Goal: Transaction & Acquisition: Purchase product/service

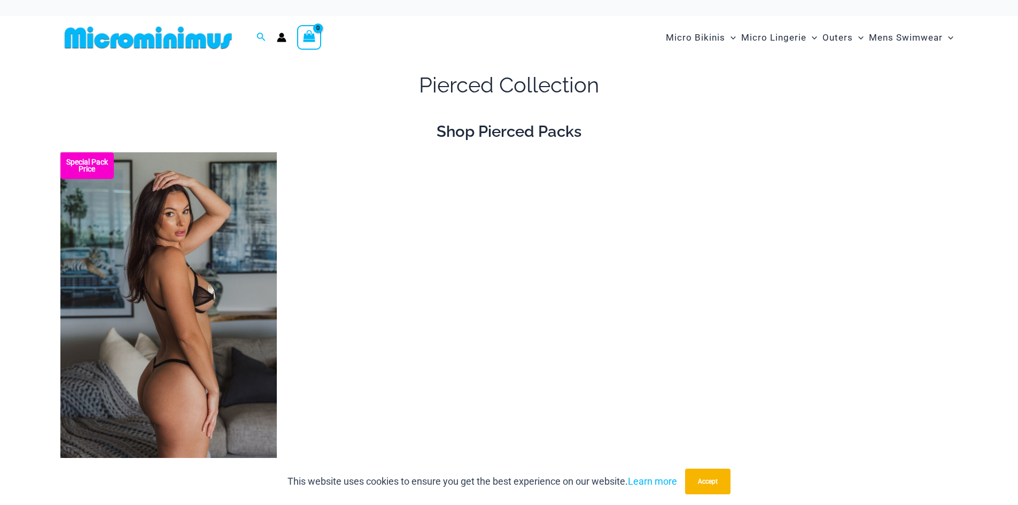
click at [172, 244] on img at bounding box center [168, 314] width 216 height 325
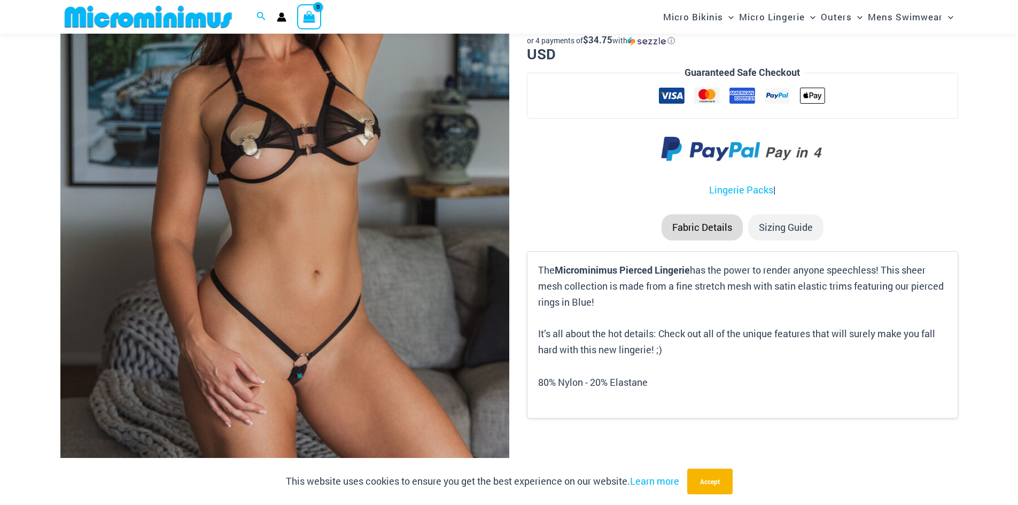
scroll to position [257, 0]
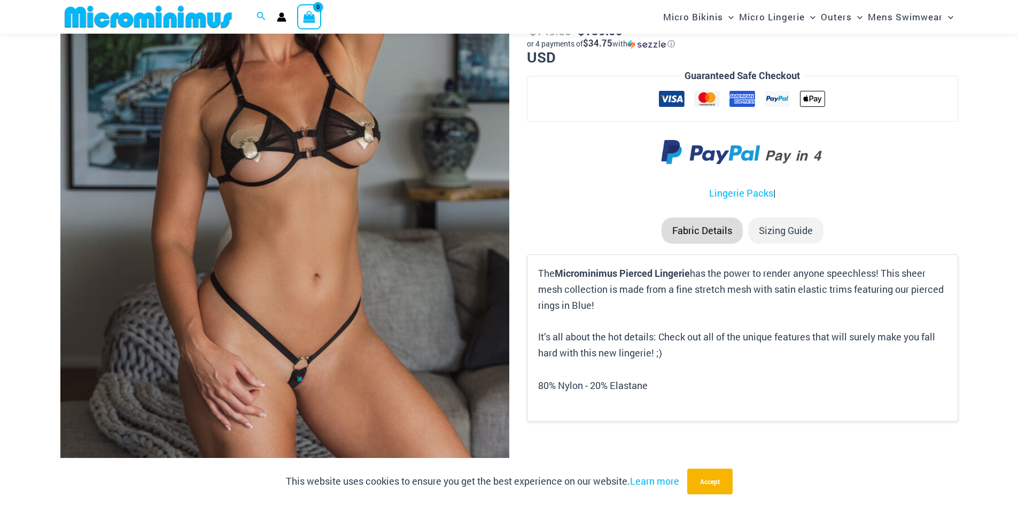
click at [336, 158] on img at bounding box center [284, 177] width 449 height 674
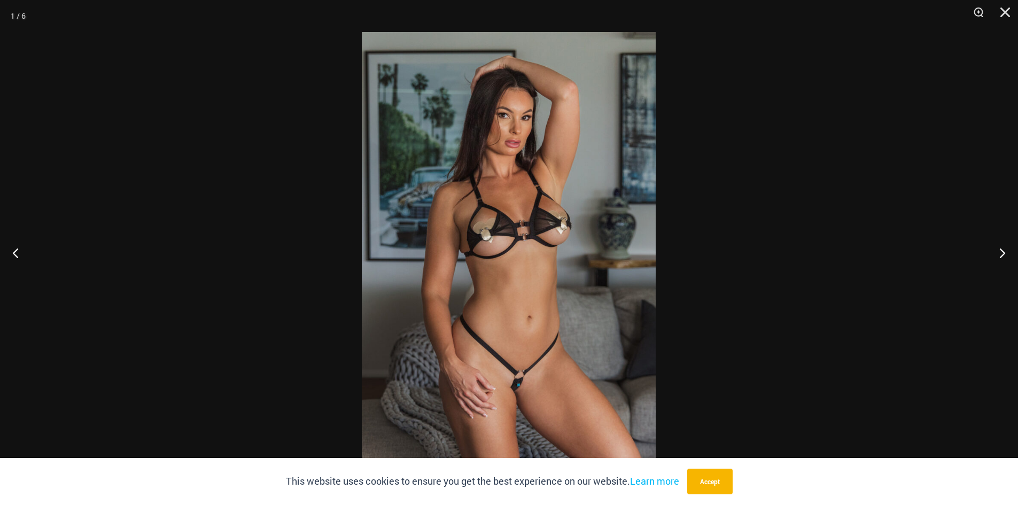
click at [455, 188] on img at bounding box center [509, 252] width 294 height 441
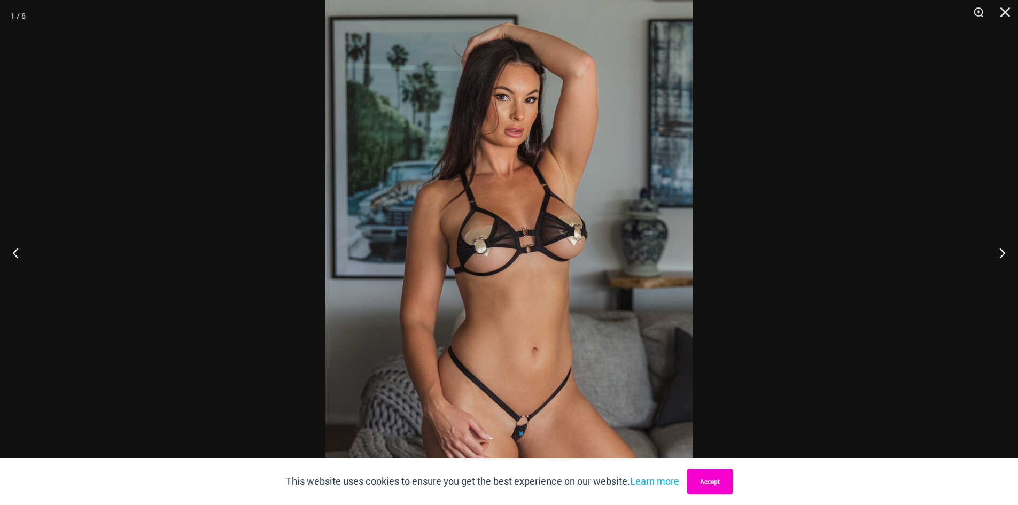
click at [708, 493] on button "Accept" at bounding box center [709, 482] width 45 height 26
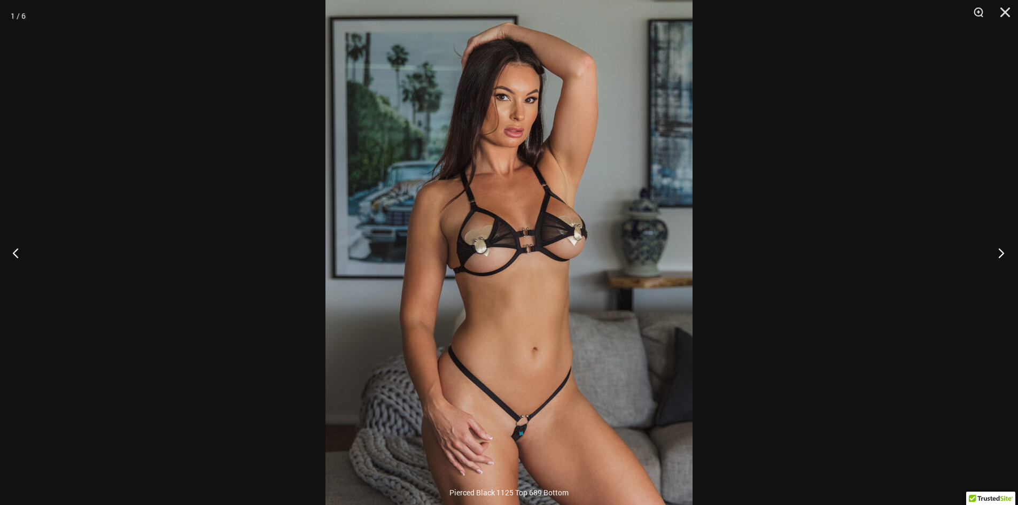
click at [1006, 258] on button "Next" at bounding box center [998, 252] width 40 height 53
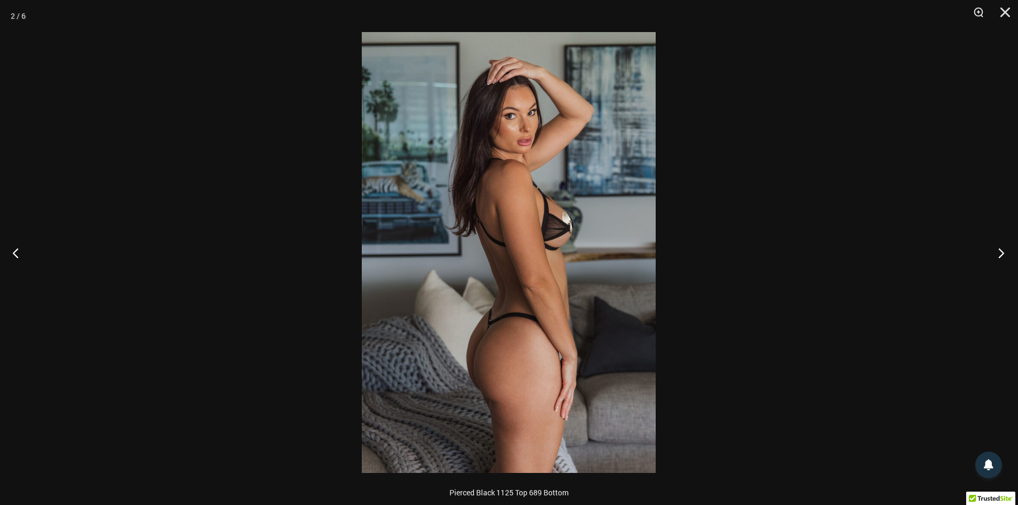
click at [1002, 258] on button "Next" at bounding box center [998, 252] width 40 height 53
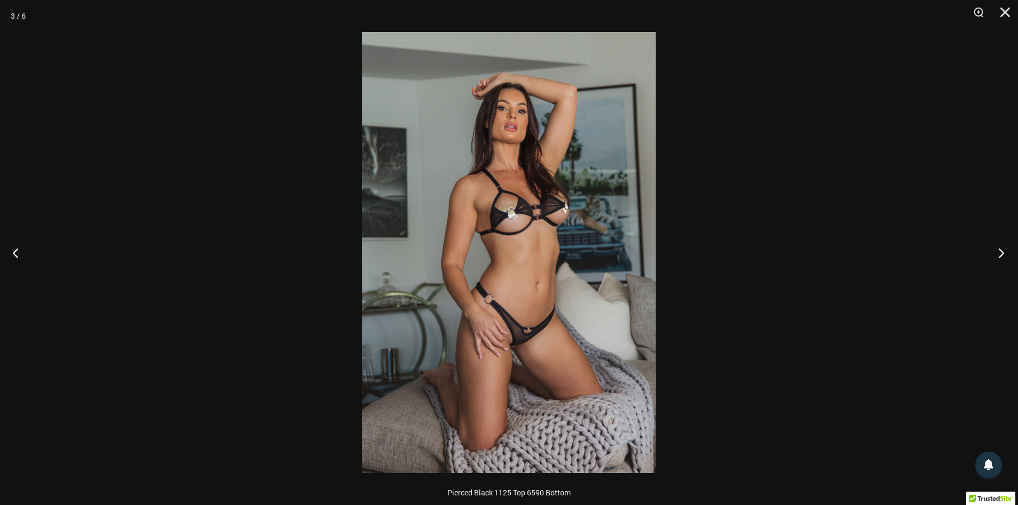
click at [1001, 258] on button "Next" at bounding box center [998, 252] width 40 height 53
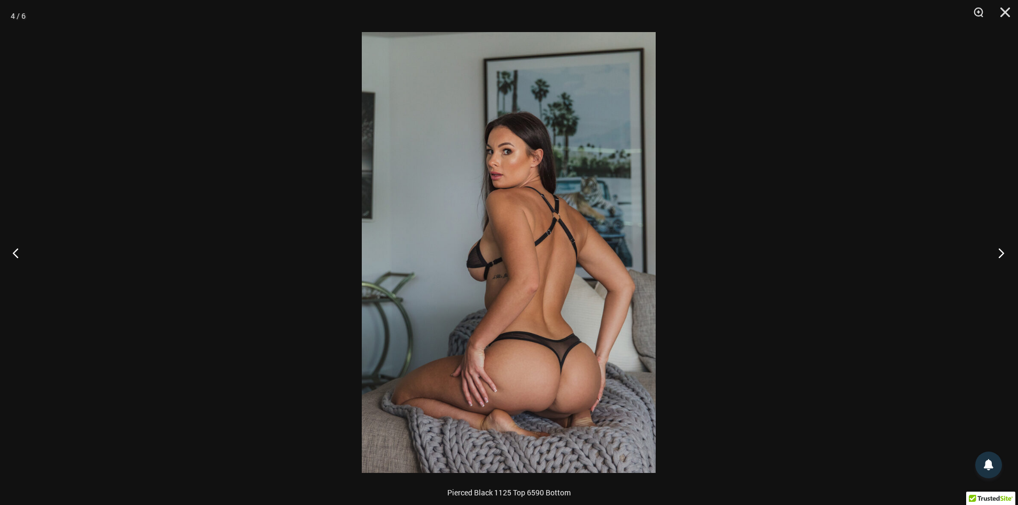
click at [1001, 258] on button "Next" at bounding box center [998, 252] width 40 height 53
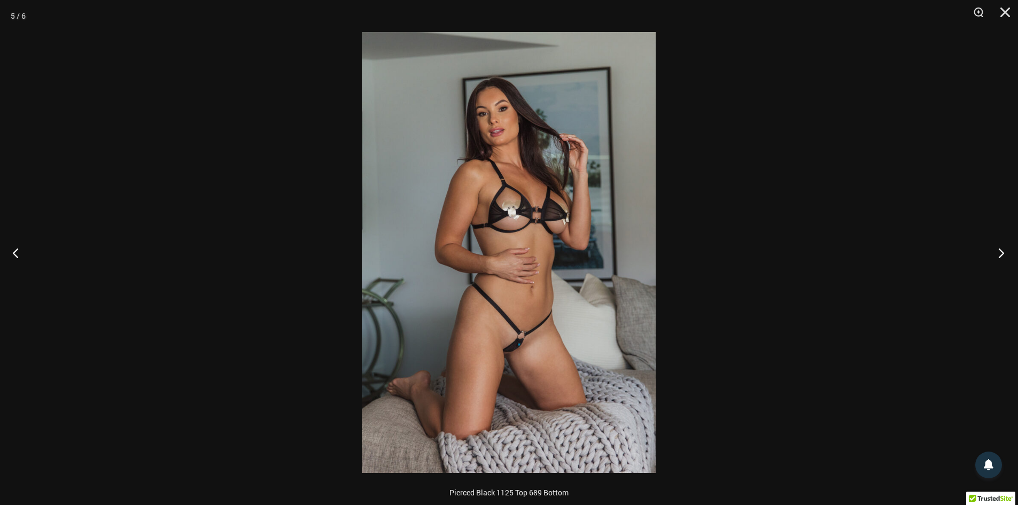
click at [1001, 258] on button "Next" at bounding box center [998, 252] width 40 height 53
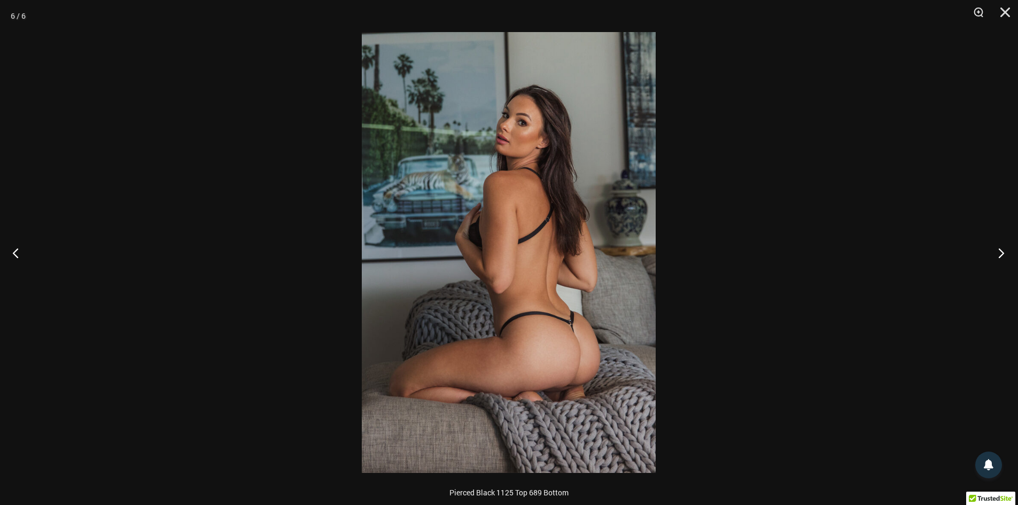
click at [1001, 258] on button "Next" at bounding box center [998, 252] width 40 height 53
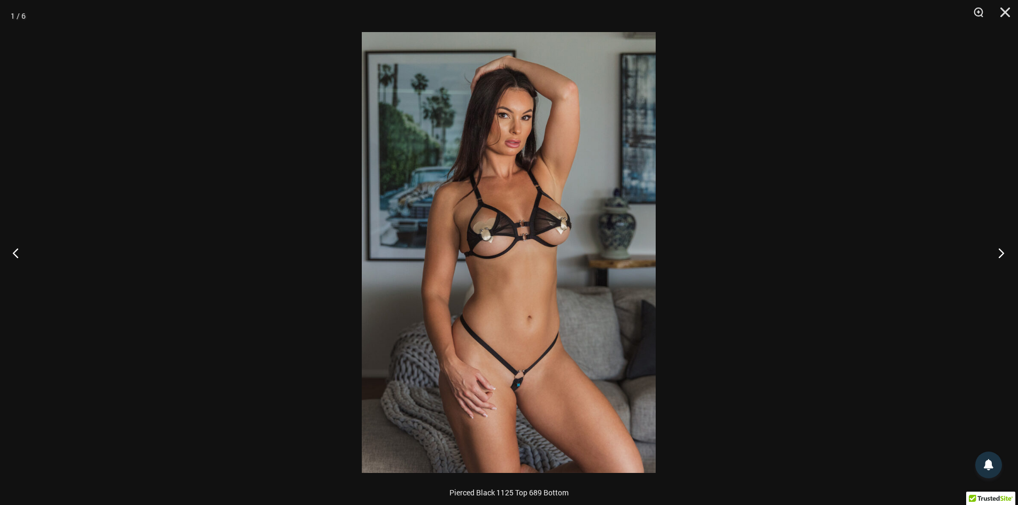
click at [1001, 259] on button "Next" at bounding box center [998, 252] width 40 height 53
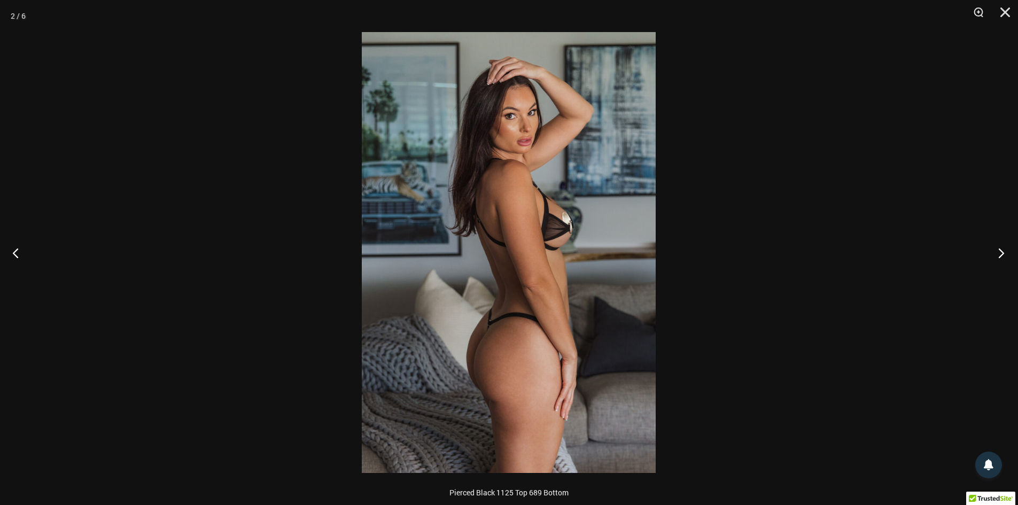
click at [1000, 260] on button "Next" at bounding box center [998, 252] width 40 height 53
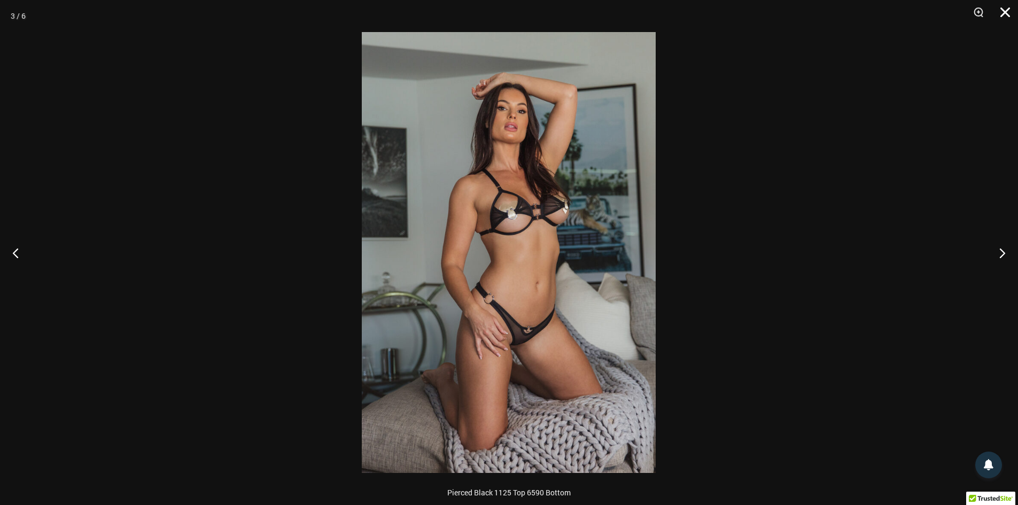
click at [1011, 12] on button "Close" at bounding box center [1001, 16] width 27 height 32
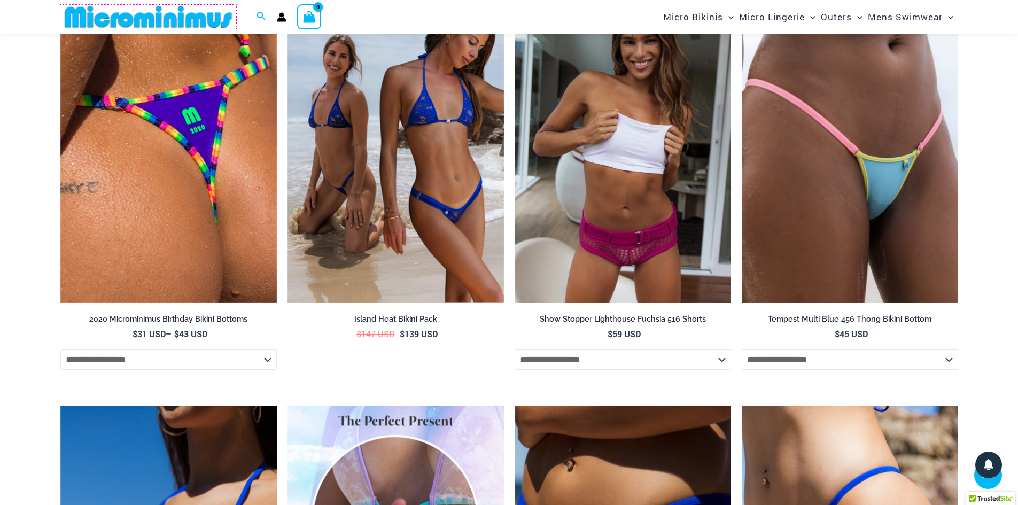
scroll to position [1219, 0]
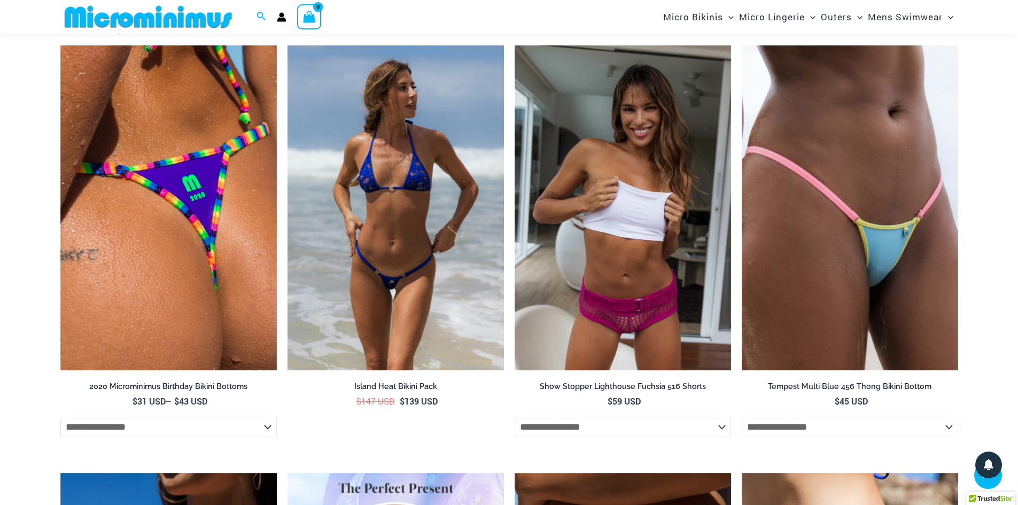
click at [364, 245] on img at bounding box center [396, 207] width 216 height 325
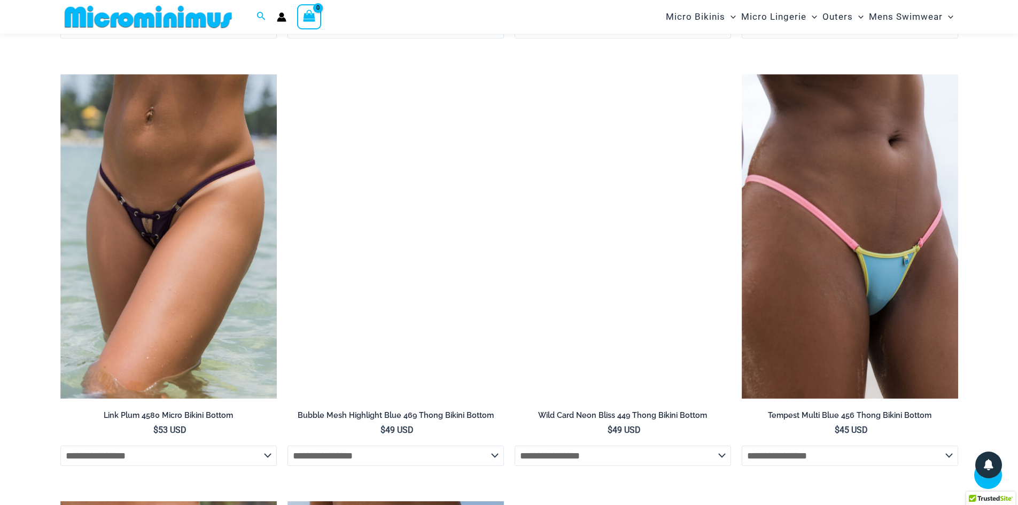
scroll to position [2771, 0]
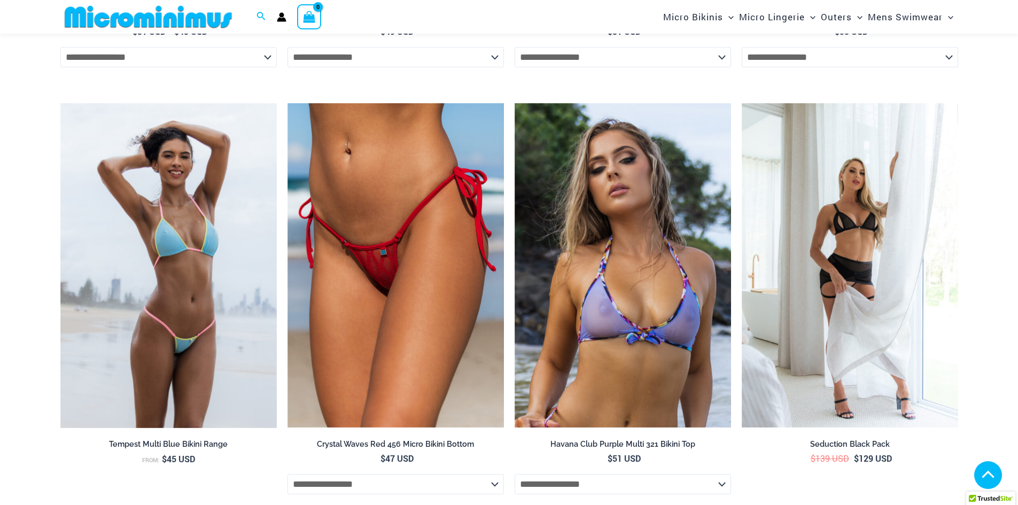
scroll to position [2345, 0]
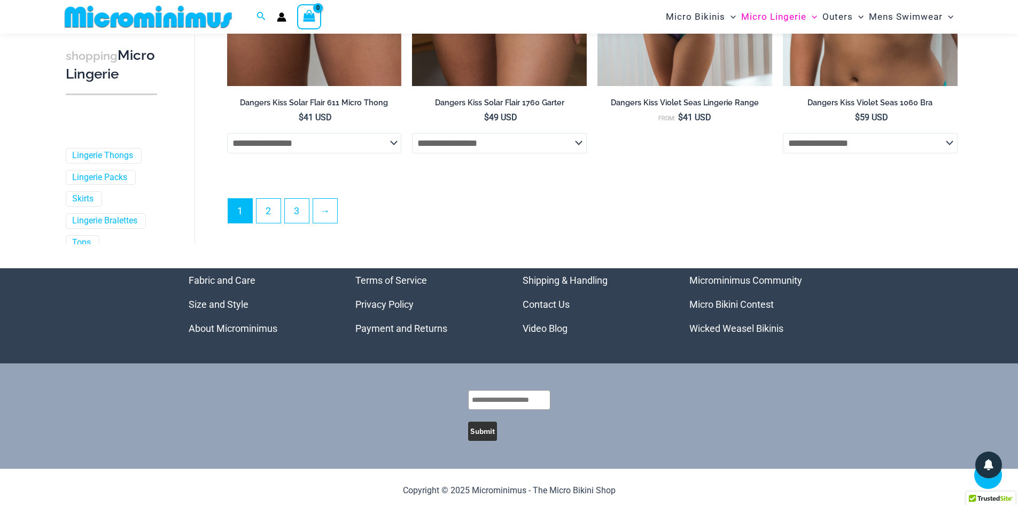
scroll to position [2922, 0]
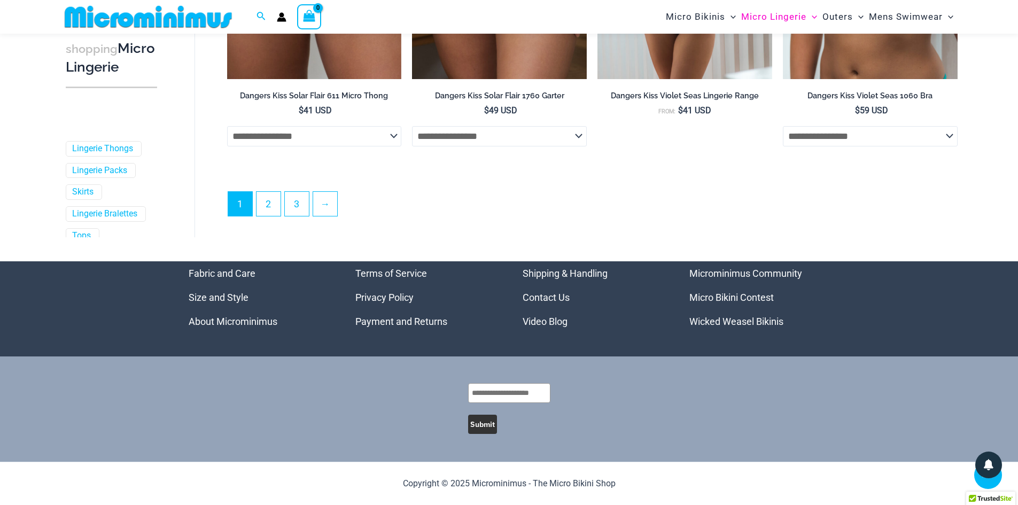
click at [725, 278] on li "Microminimus Community" at bounding box center [760, 273] width 141 height 24
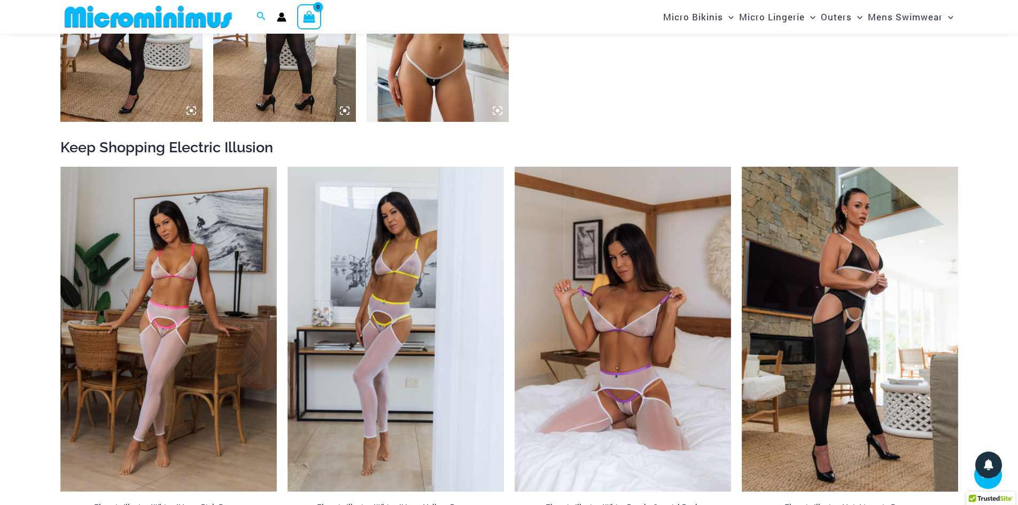
scroll to position [1327, 0]
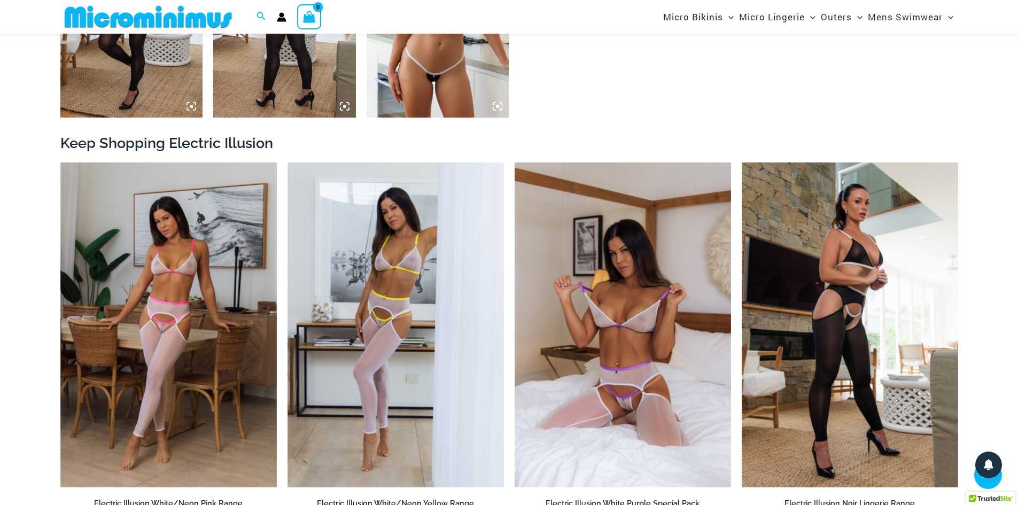
click at [499, 110] on icon at bounding box center [498, 107] width 10 height 10
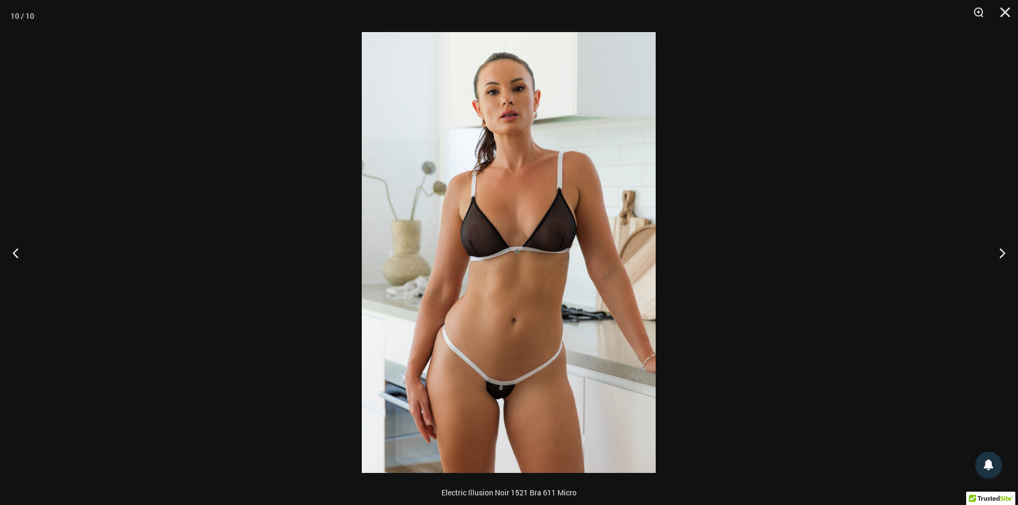
click at [514, 318] on img at bounding box center [509, 252] width 294 height 441
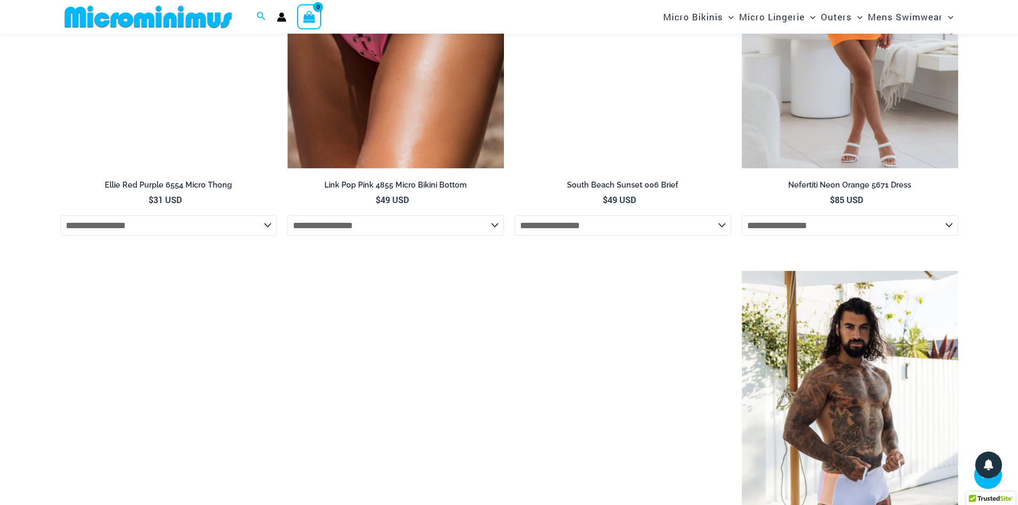
scroll to position [2449, 0]
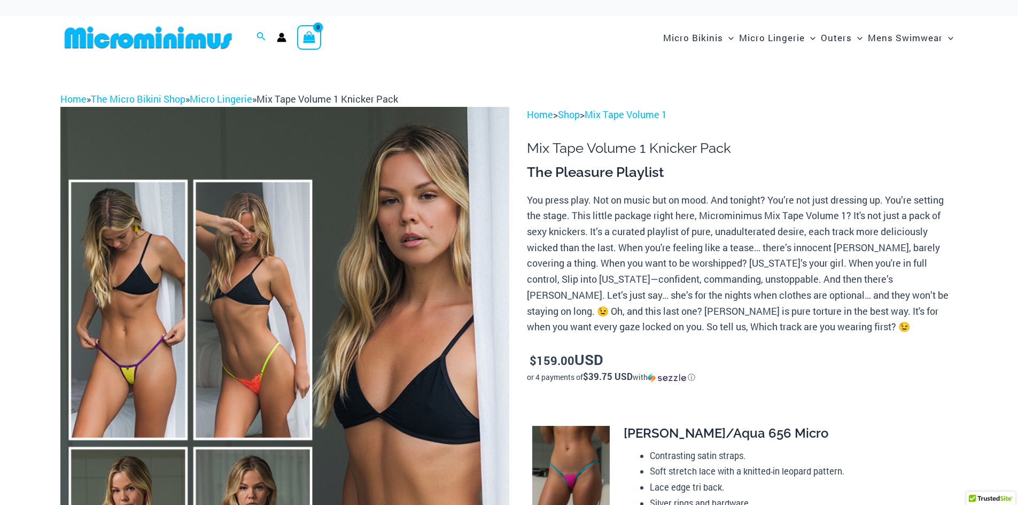
click at [310, 261] on img at bounding box center [284, 444] width 449 height 674
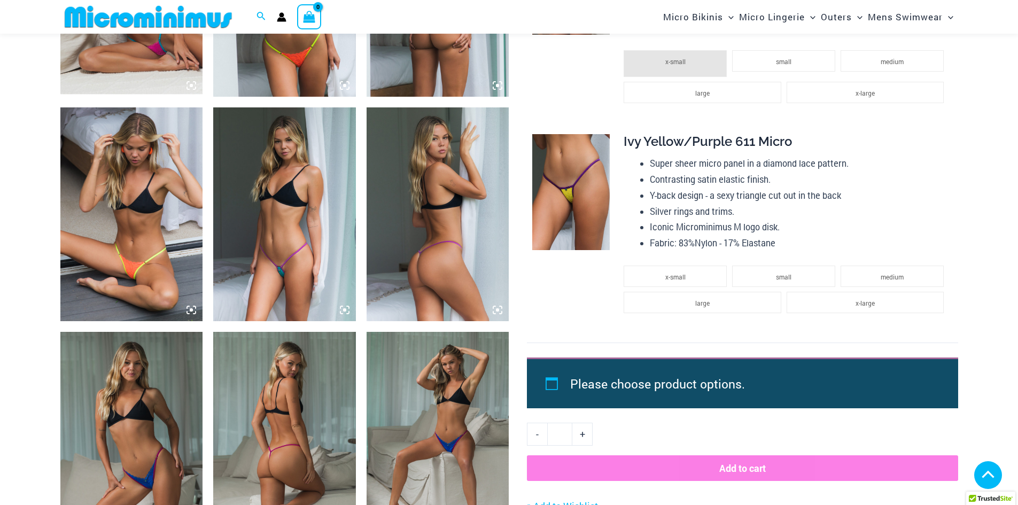
scroll to position [1167, 0]
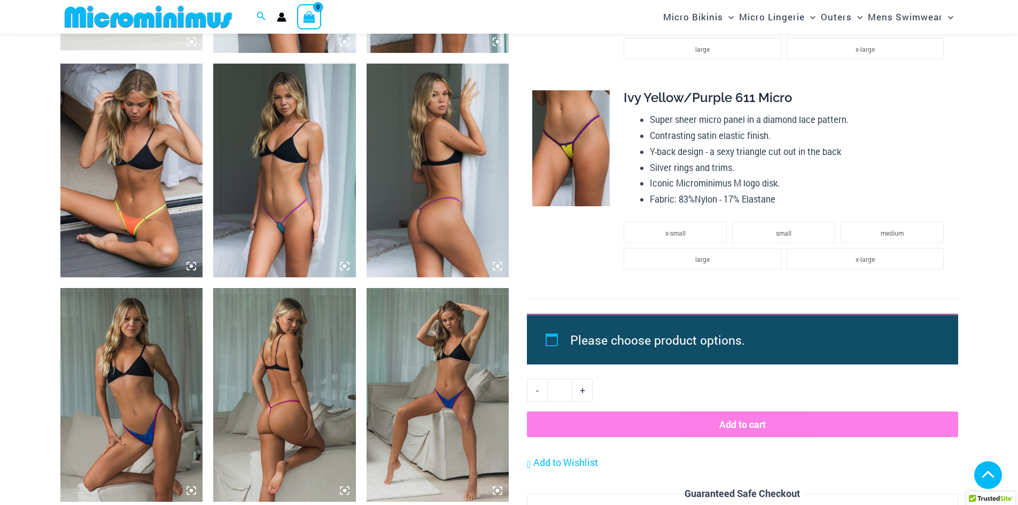
click at [342, 266] on icon at bounding box center [345, 266] width 10 height 10
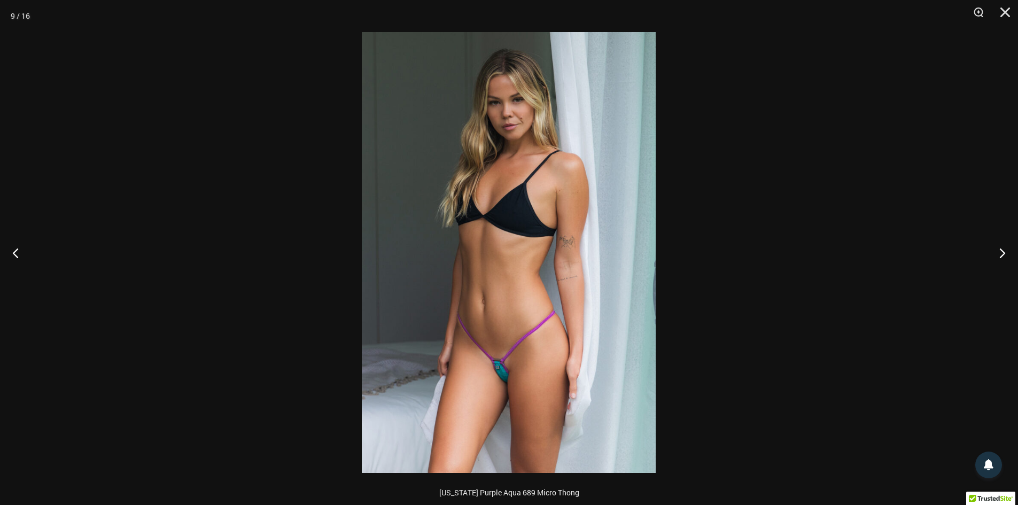
click at [515, 349] on img at bounding box center [509, 252] width 294 height 441
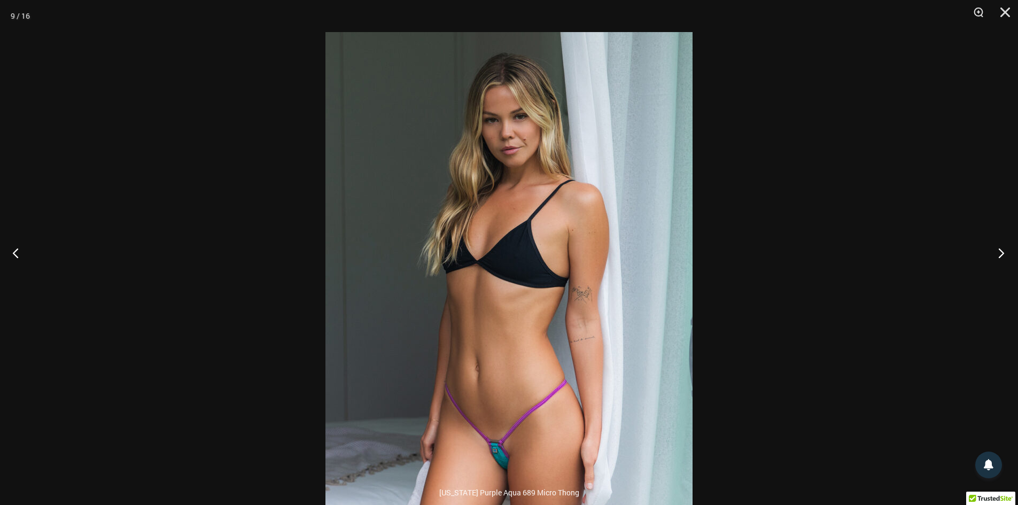
click at [1006, 262] on button "Next" at bounding box center [998, 252] width 40 height 53
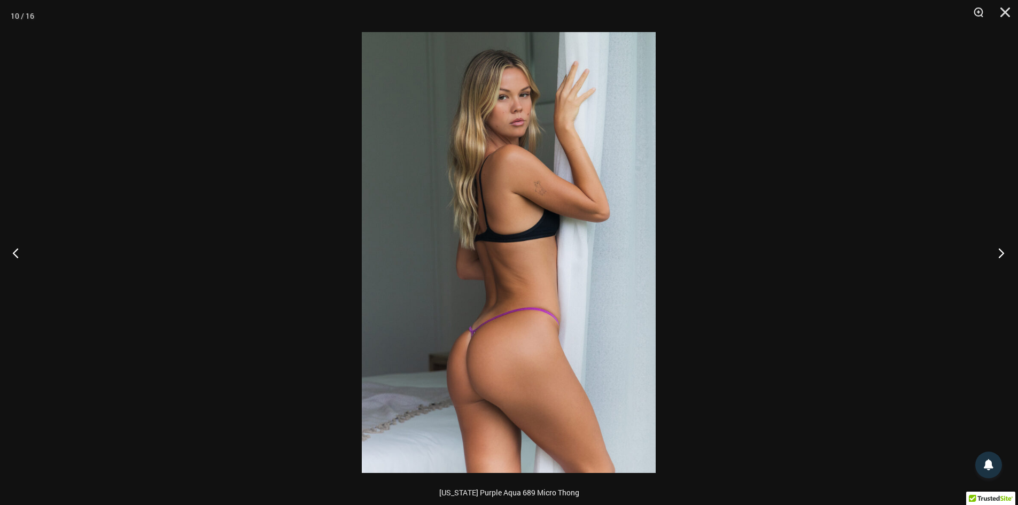
click at [1006, 260] on button "Next" at bounding box center [998, 252] width 40 height 53
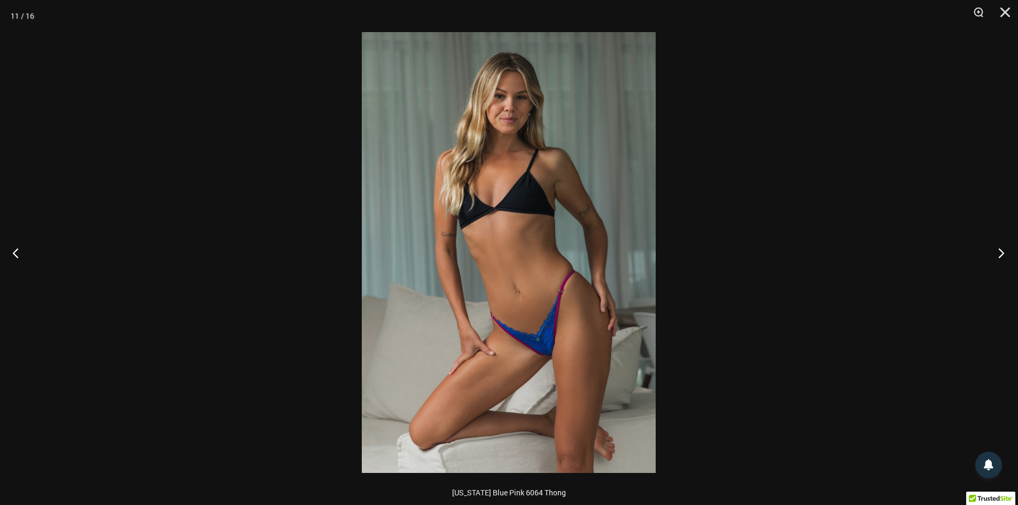
click at [1006, 258] on button "Next" at bounding box center [998, 252] width 40 height 53
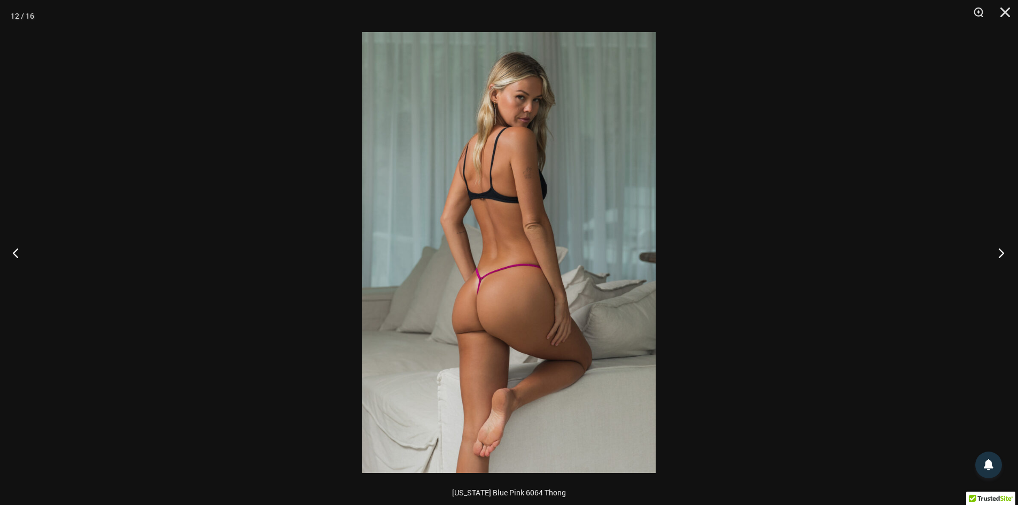
click at [1006, 259] on button "Next" at bounding box center [998, 252] width 40 height 53
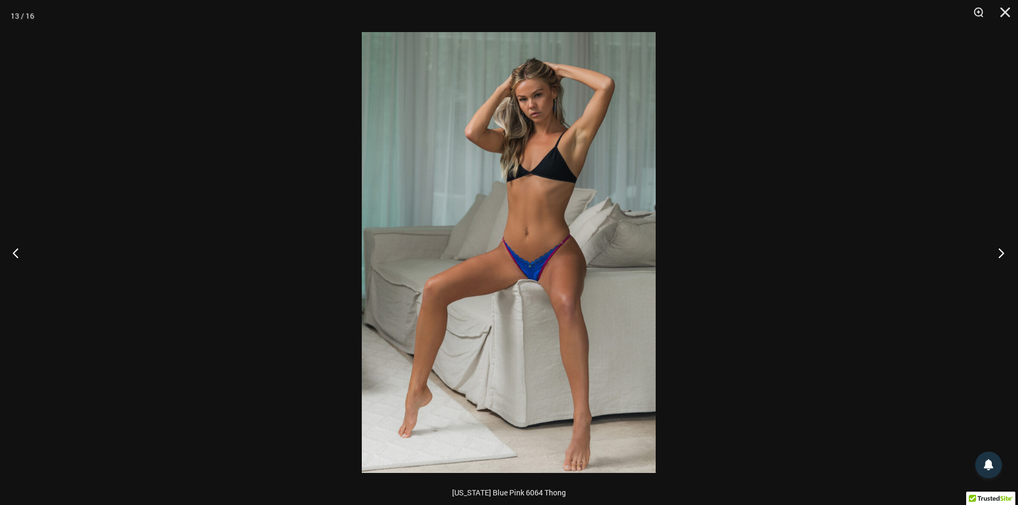
click at [1006, 259] on button "Next" at bounding box center [998, 252] width 40 height 53
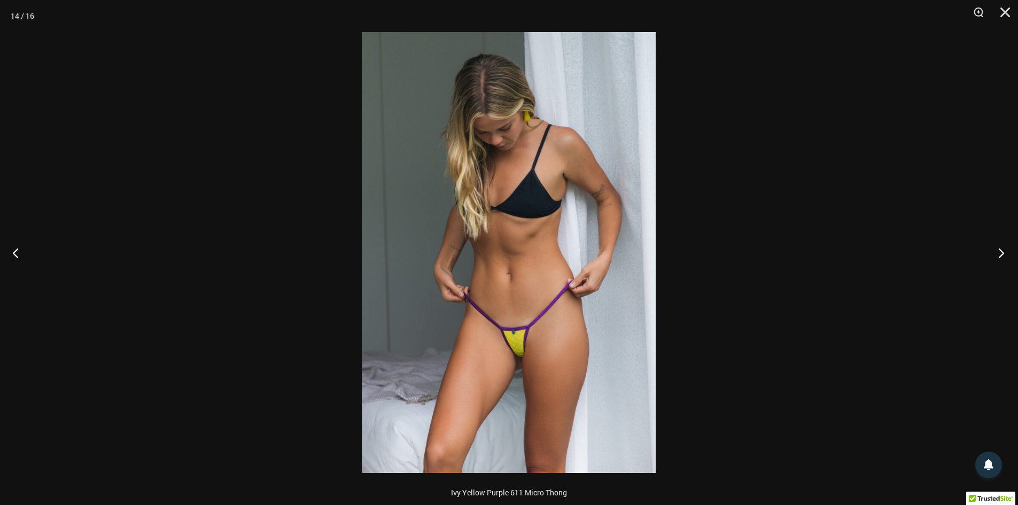
click at [1007, 262] on button "Next" at bounding box center [998, 252] width 40 height 53
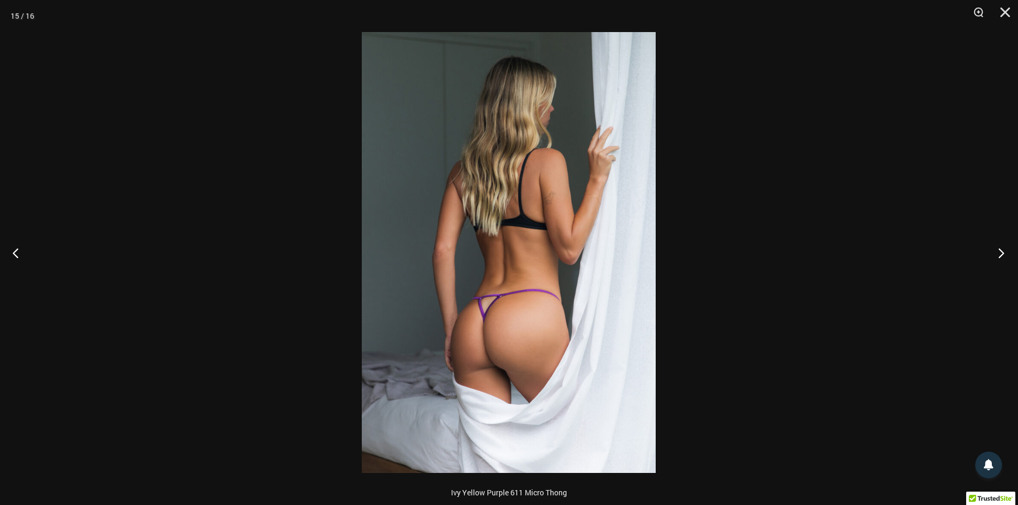
click at [1007, 262] on button "Next" at bounding box center [998, 252] width 40 height 53
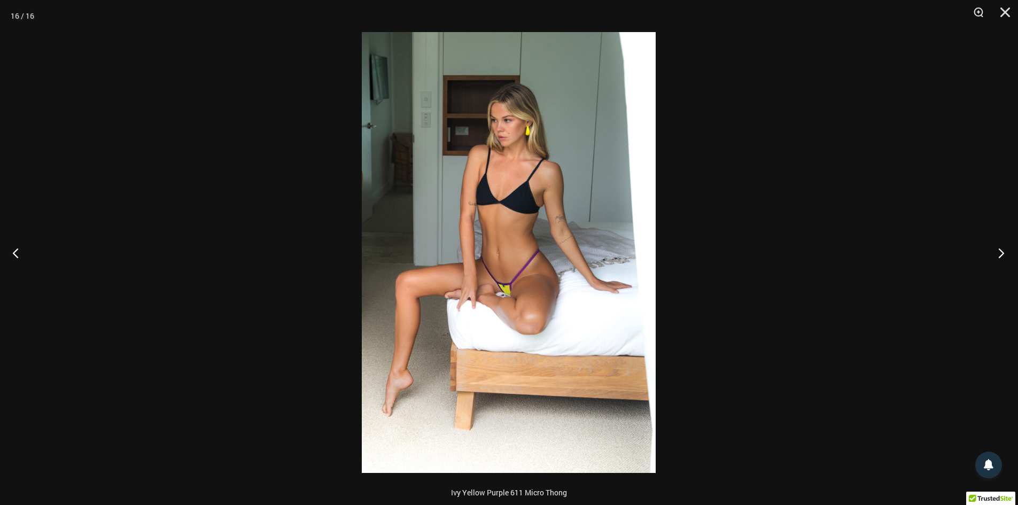
click at [1008, 262] on button "Next" at bounding box center [998, 252] width 40 height 53
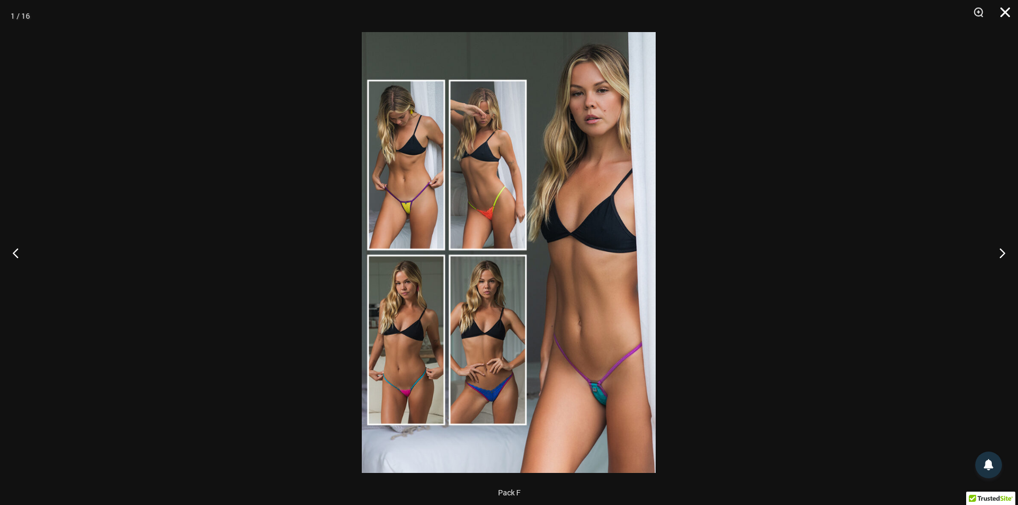
click at [1009, 10] on button "Close" at bounding box center [1001, 16] width 27 height 32
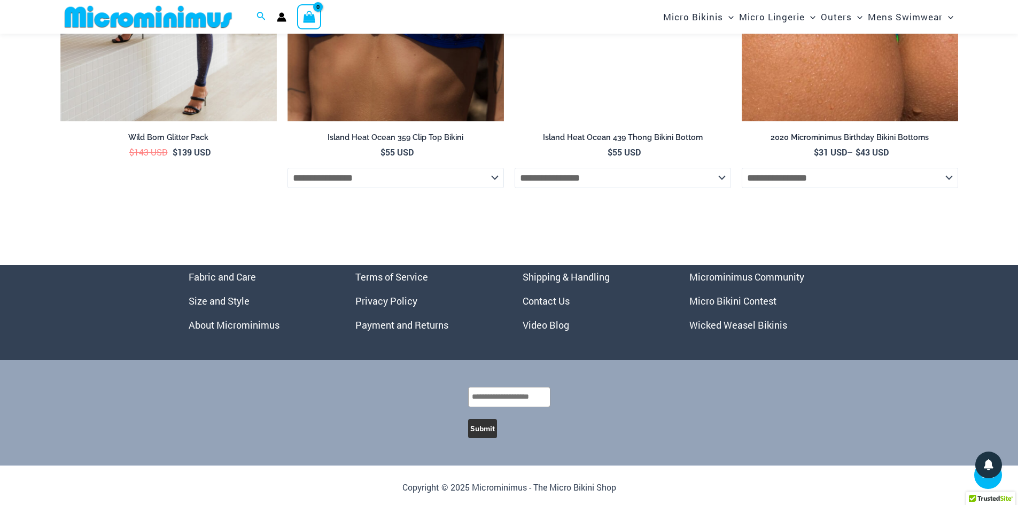
scroll to position [3817, 0]
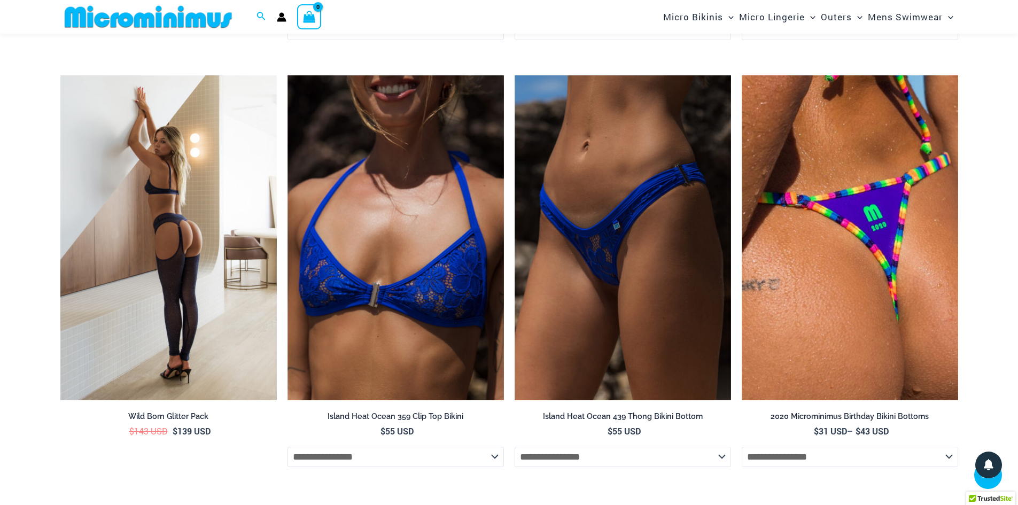
click at [138, 284] on img at bounding box center [168, 237] width 216 height 325
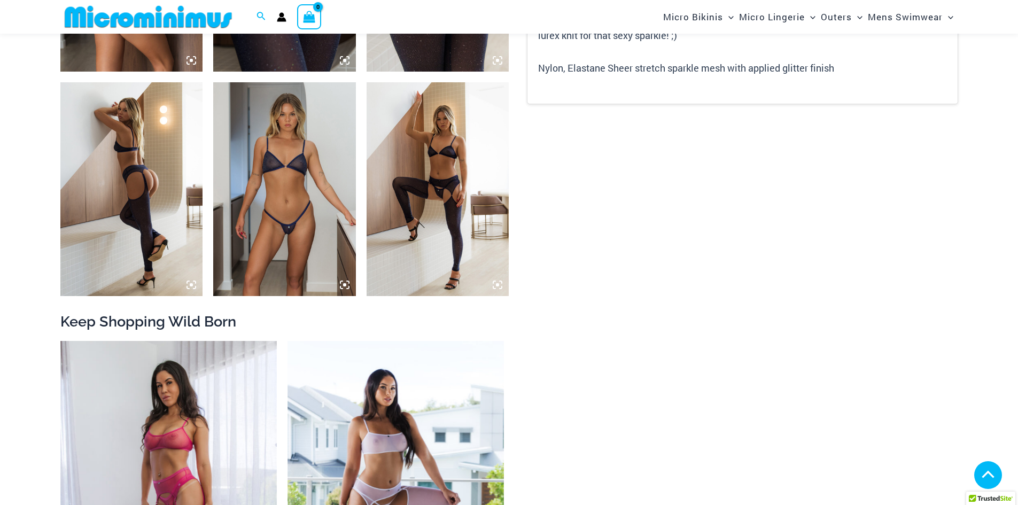
scroll to position [1220, 0]
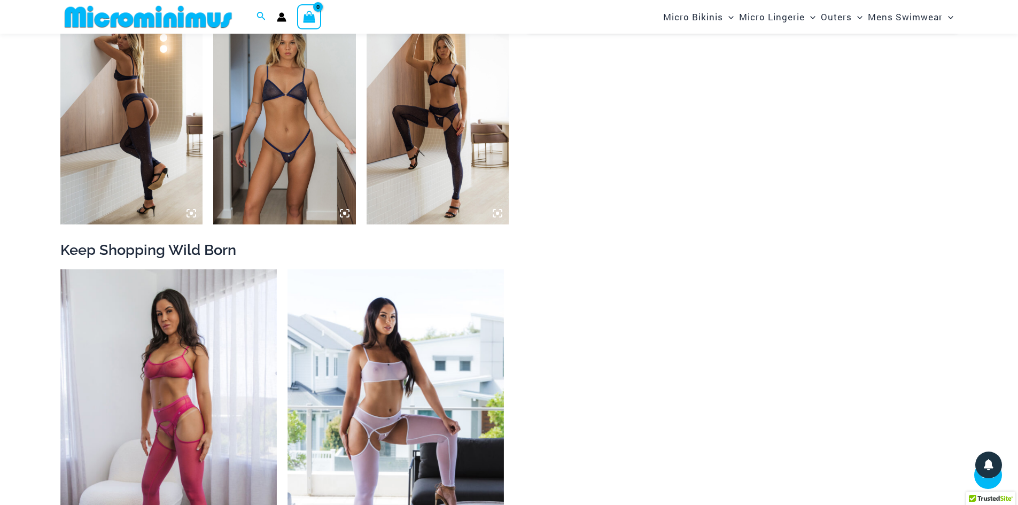
click at [341, 214] on icon at bounding box center [345, 213] width 10 height 10
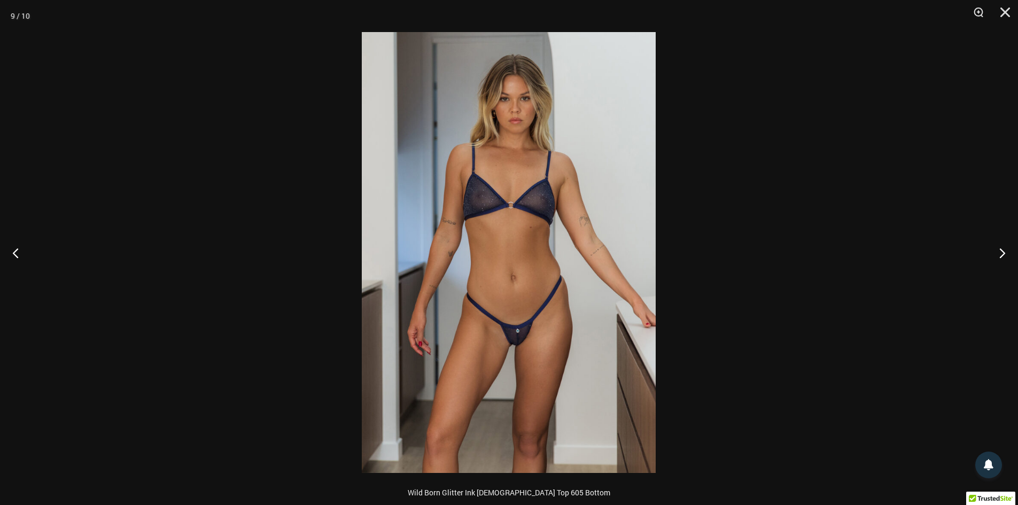
click at [544, 326] on img at bounding box center [509, 252] width 294 height 441
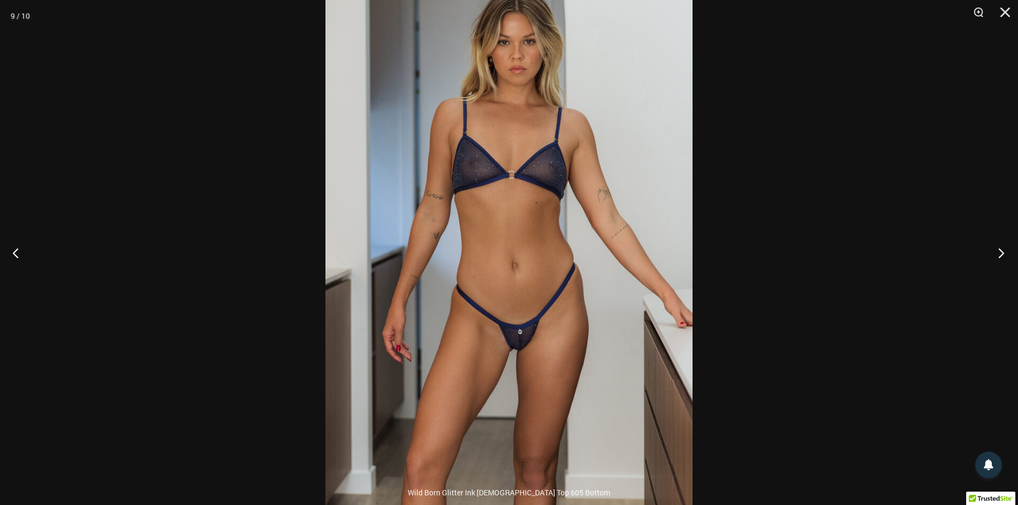
click at [989, 257] on button "Next" at bounding box center [998, 252] width 40 height 53
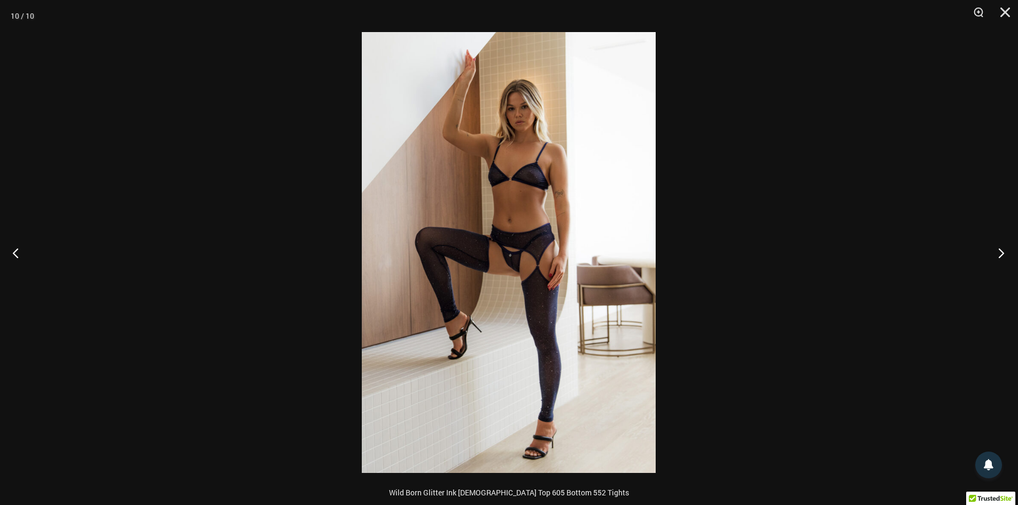
click at [989, 257] on button "Next" at bounding box center [998, 252] width 40 height 53
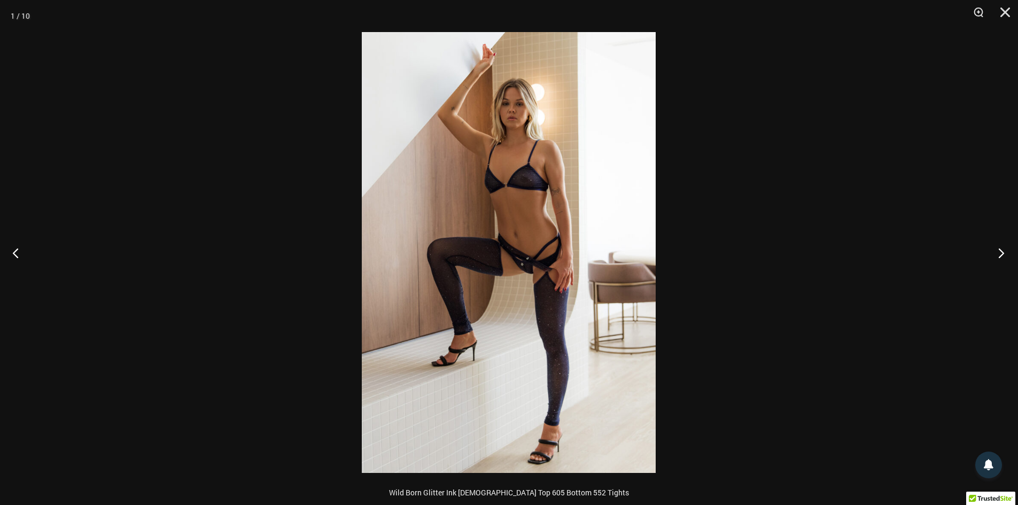
click at [989, 257] on button "Next" at bounding box center [998, 252] width 40 height 53
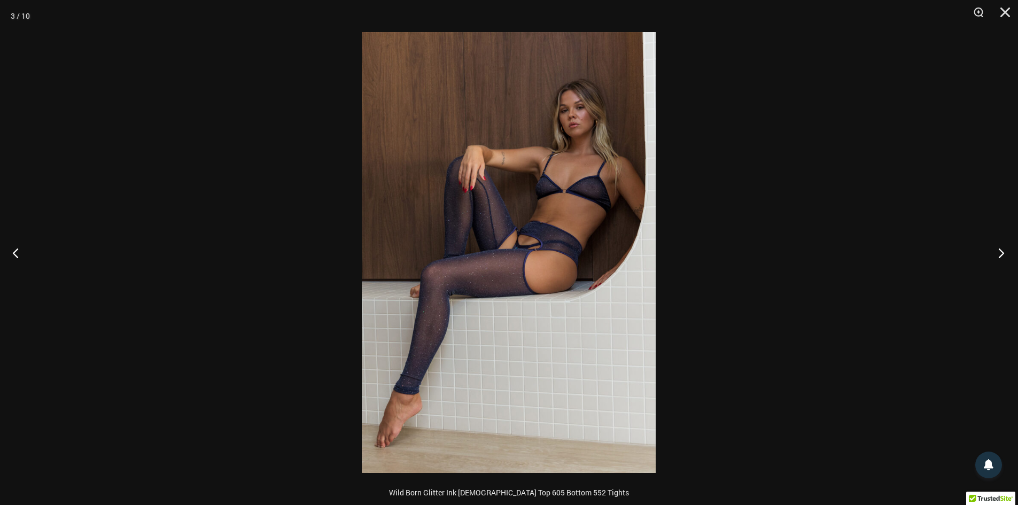
click at [989, 257] on button "Next" at bounding box center [998, 252] width 40 height 53
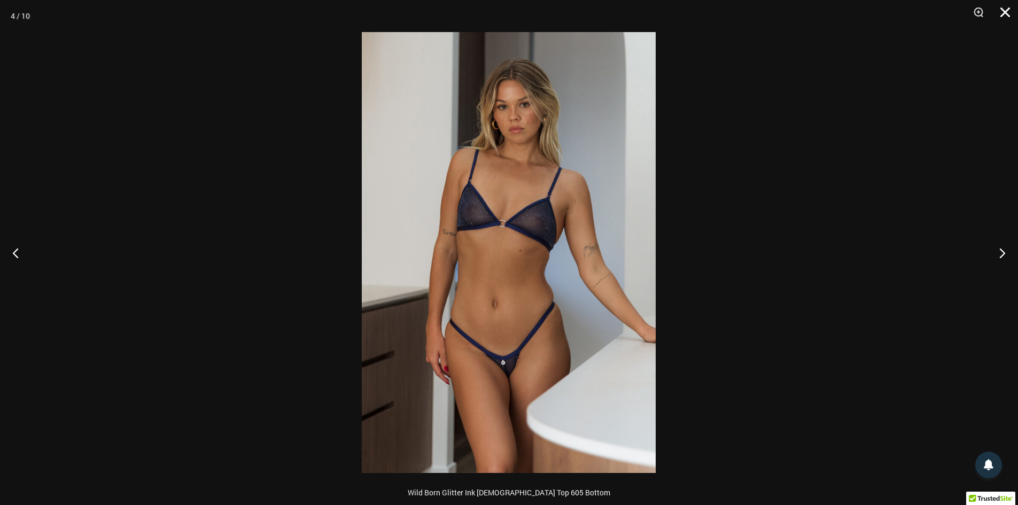
click at [999, 11] on button "Close" at bounding box center [1001, 16] width 27 height 32
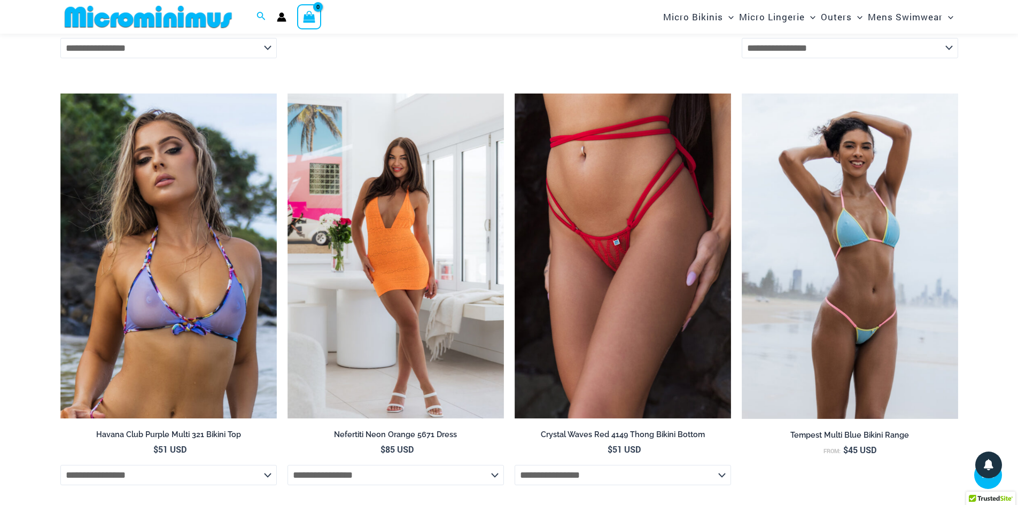
scroll to position [3862, 0]
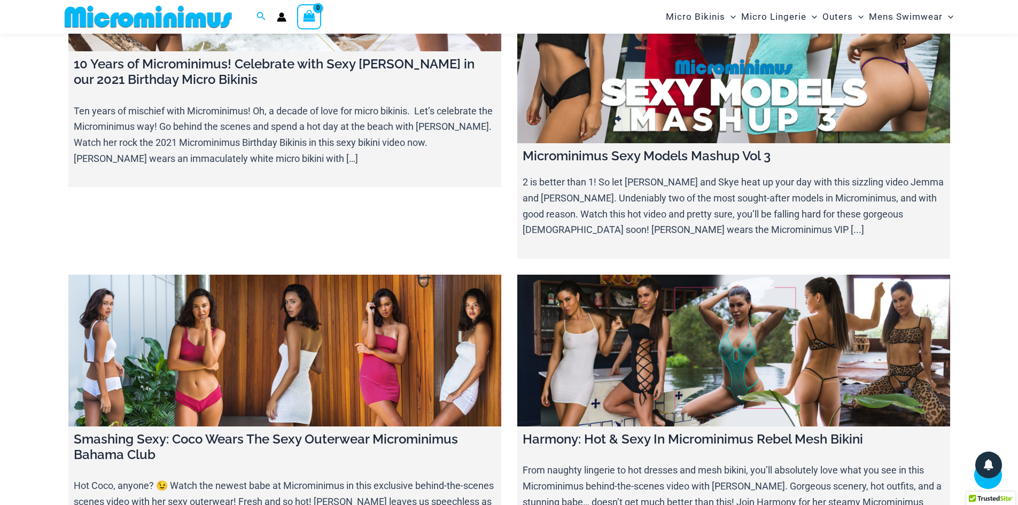
scroll to position [12339, 0]
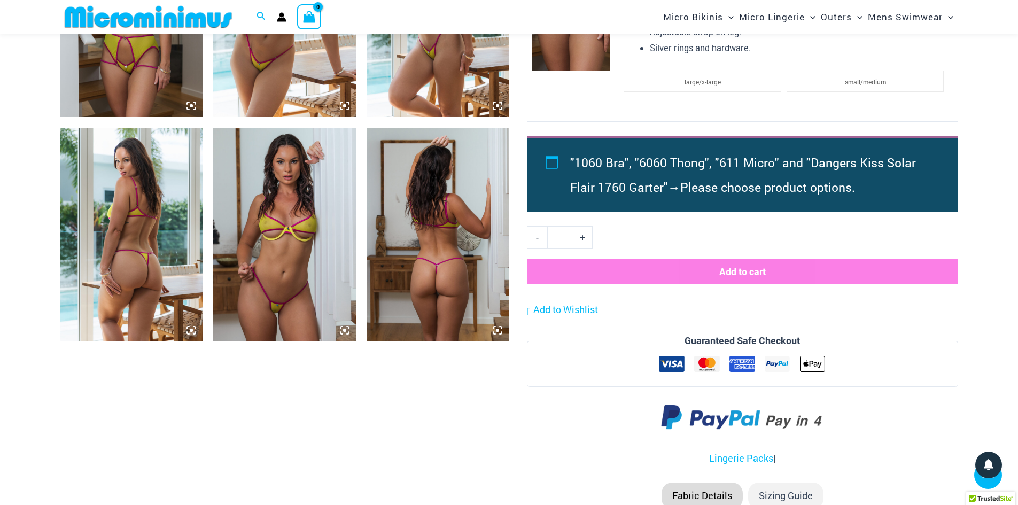
scroll to position [1112, 0]
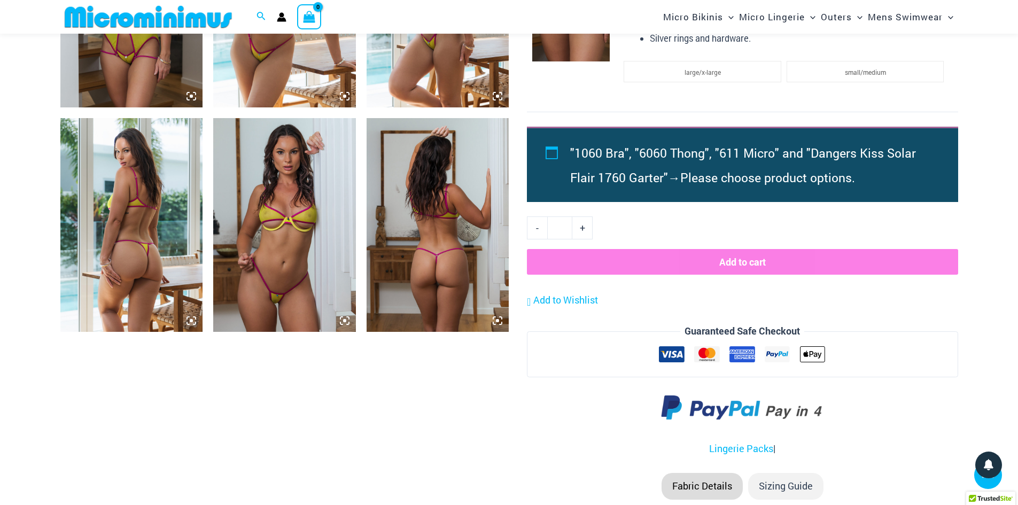
click at [349, 222] on img at bounding box center [284, 225] width 143 height 214
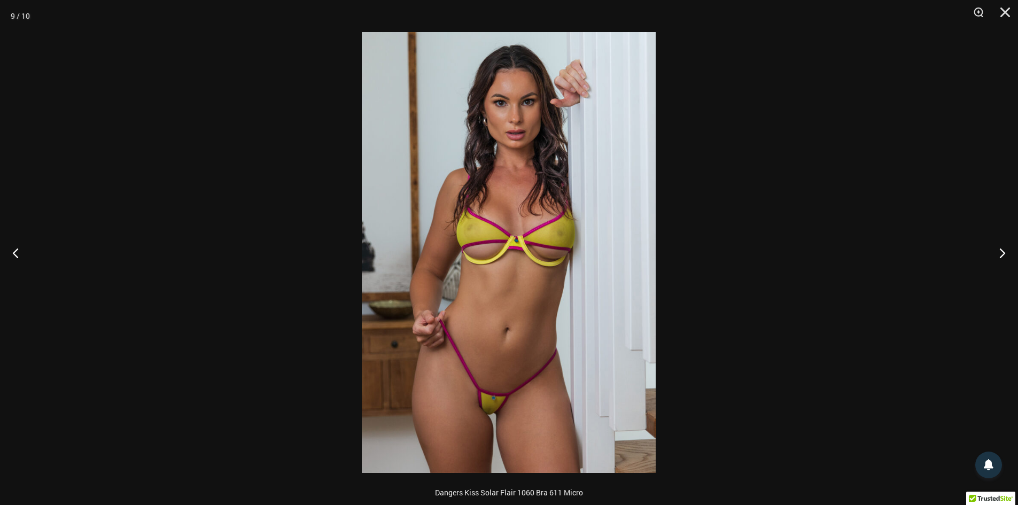
click at [494, 329] on img at bounding box center [509, 252] width 294 height 441
click at [497, 414] on img at bounding box center [509, 252] width 294 height 441
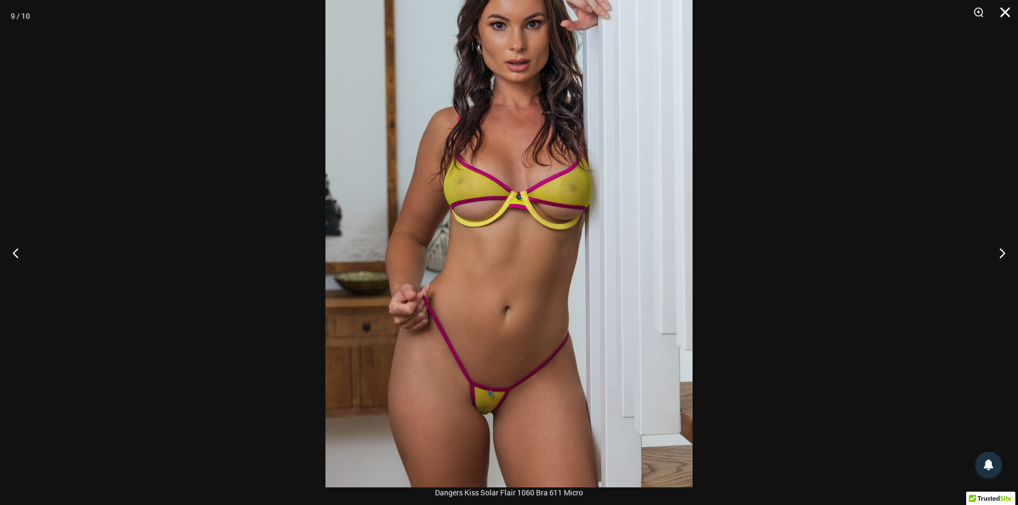
click at [1008, 12] on button "Close" at bounding box center [1001, 16] width 27 height 32
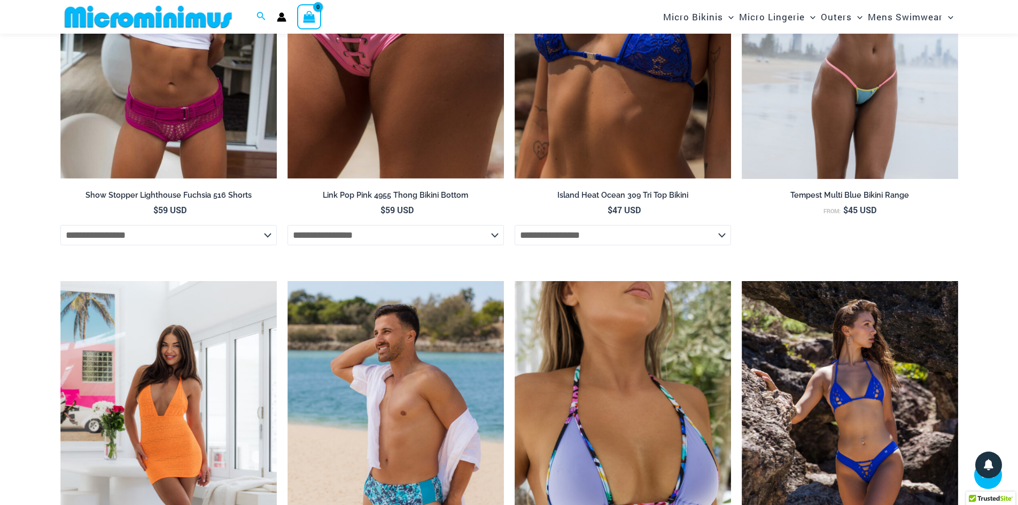
scroll to position [3785, 0]
